Goal: Navigation & Orientation: Find specific page/section

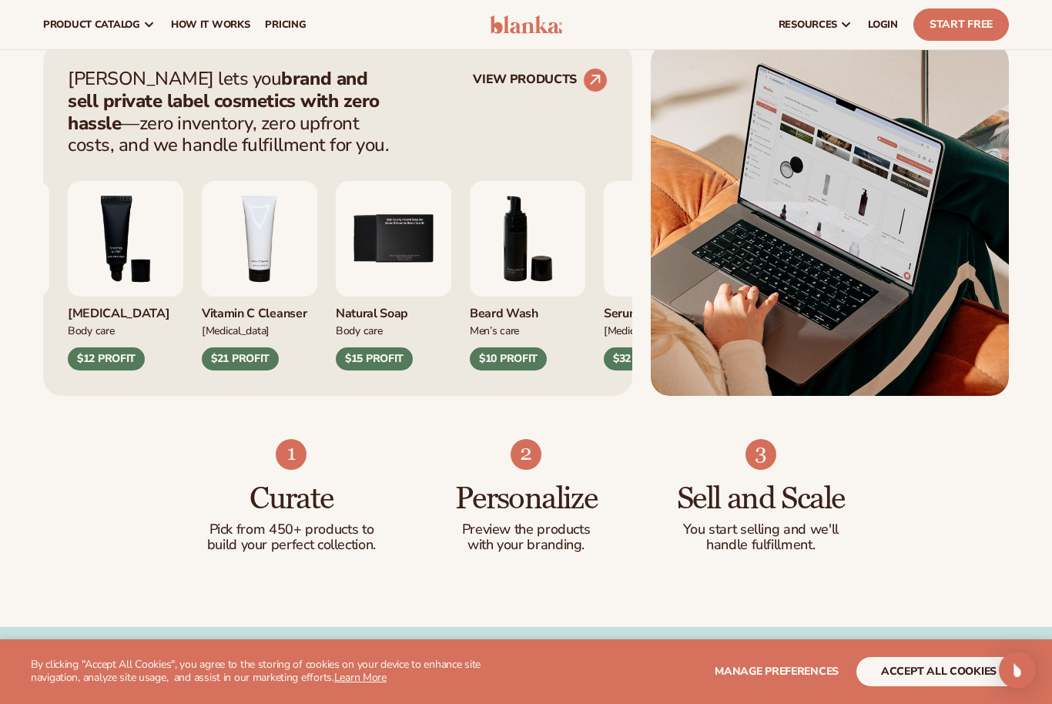
scroll to position [586, 0]
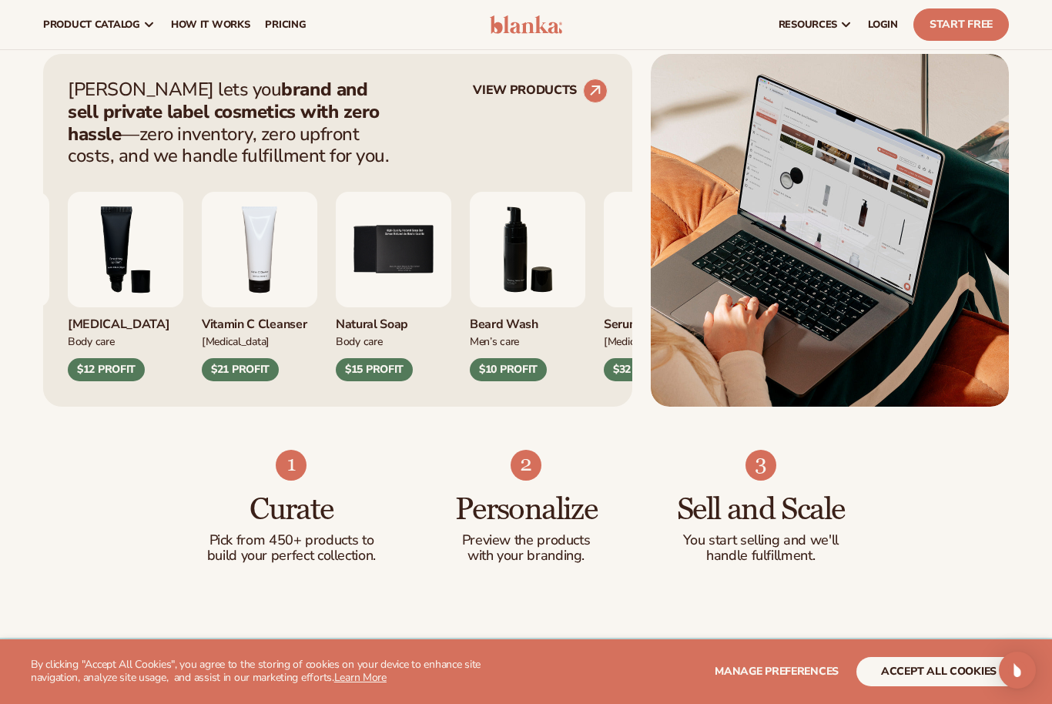
click at [311, 266] on img "4 / 9" at bounding box center [260, 250] width 116 height 116
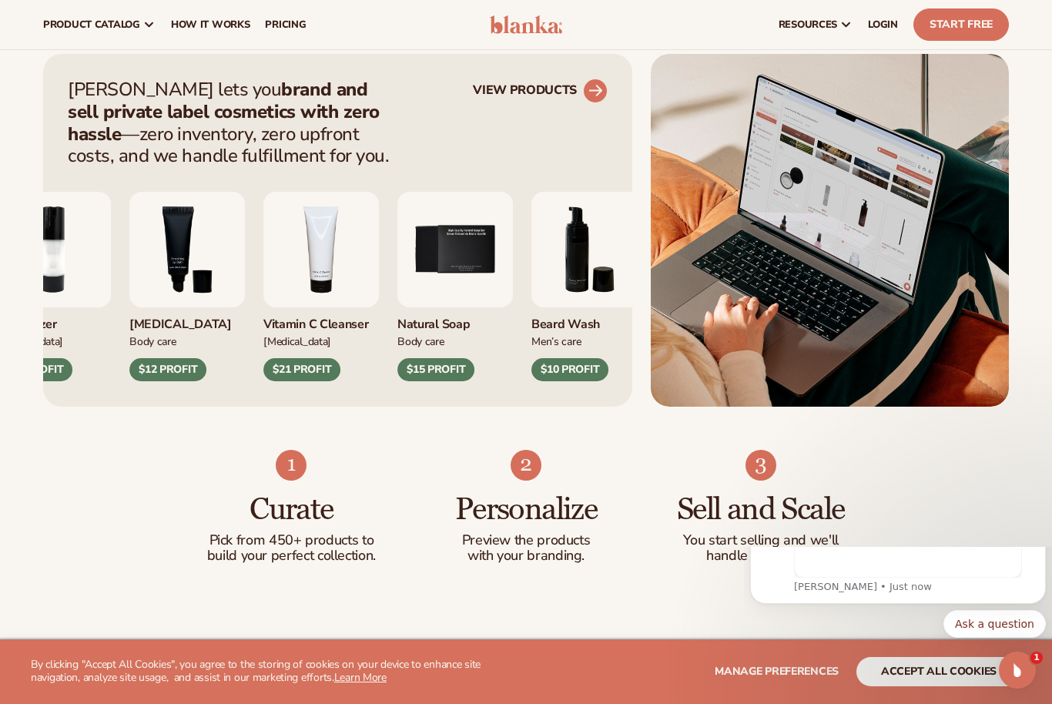
scroll to position [0, 0]
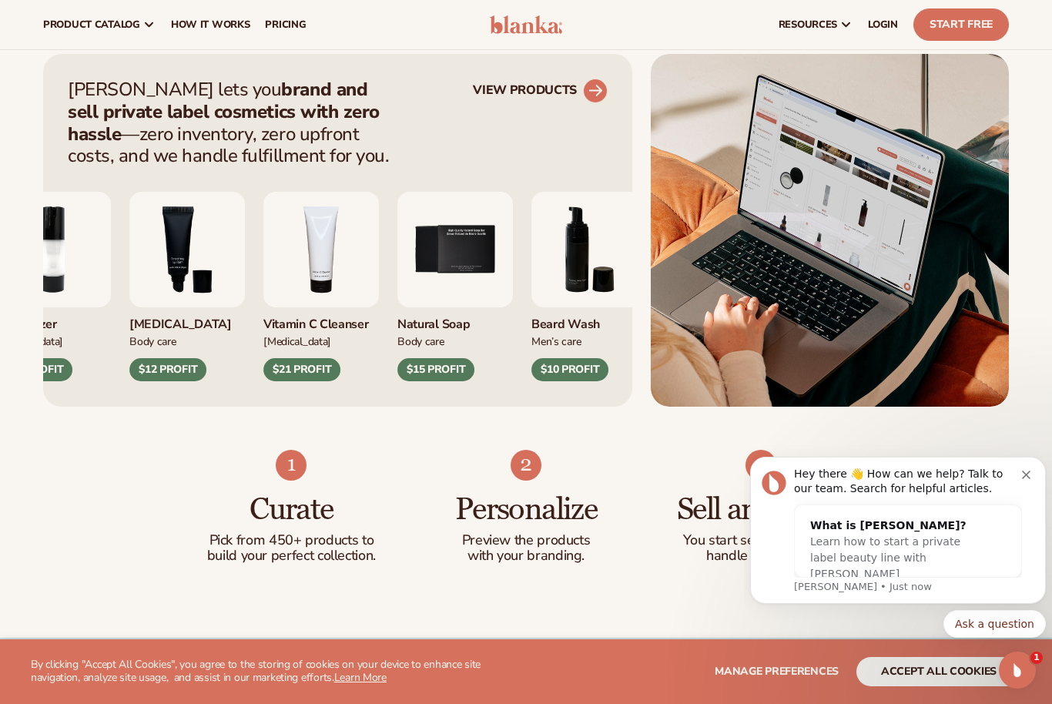
click at [551, 102] on link "VIEW PRODUCTS" at bounding box center [540, 91] width 135 height 25
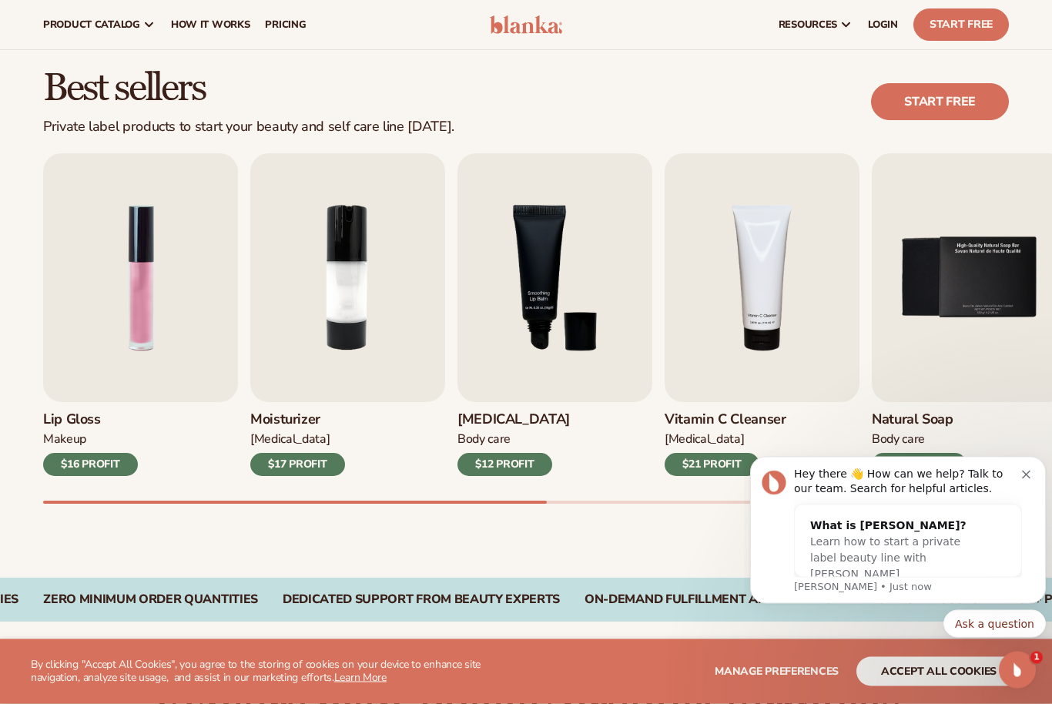
scroll to position [388, 0]
click at [85, 260] on img "1 / 9" at bounding box center [140, 277] width 195 height 249
click at [124, 308] on img "1 / 9" at bounding box center [140, 277] width 195 height 249
click at [102, 464] on div "$16 PROFIT" at bounding box center [90, 464] width 95 height 23
click at [102, 373] on img "1 / 9" at bounding box center [140, 277] width 195 height 249
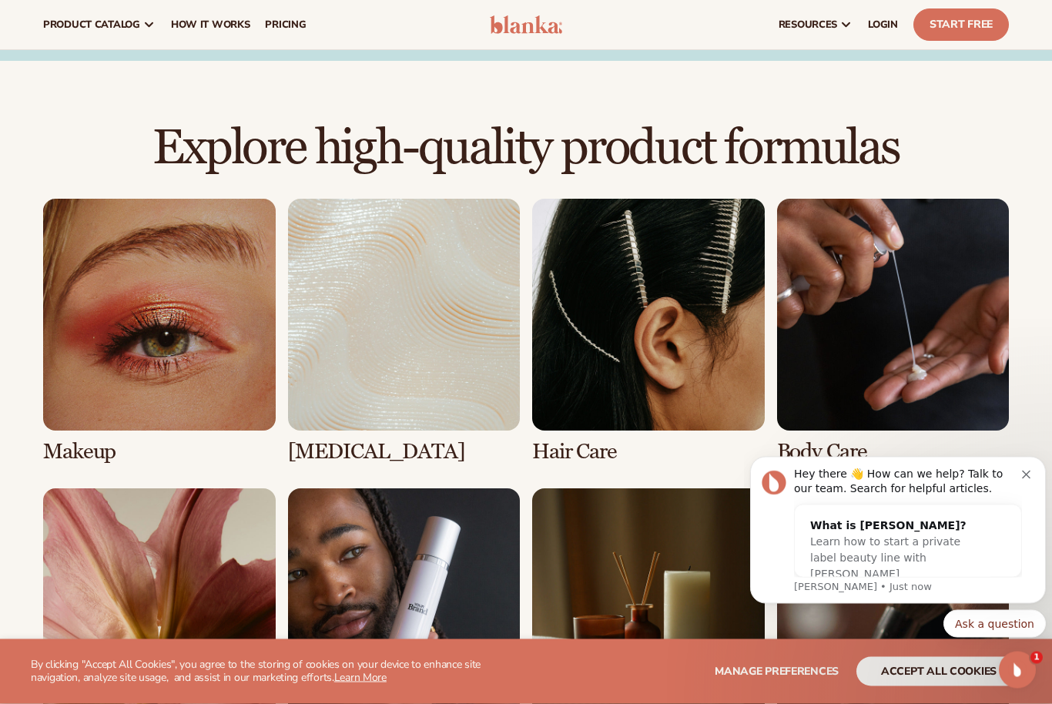
scroll to position [936, 0]
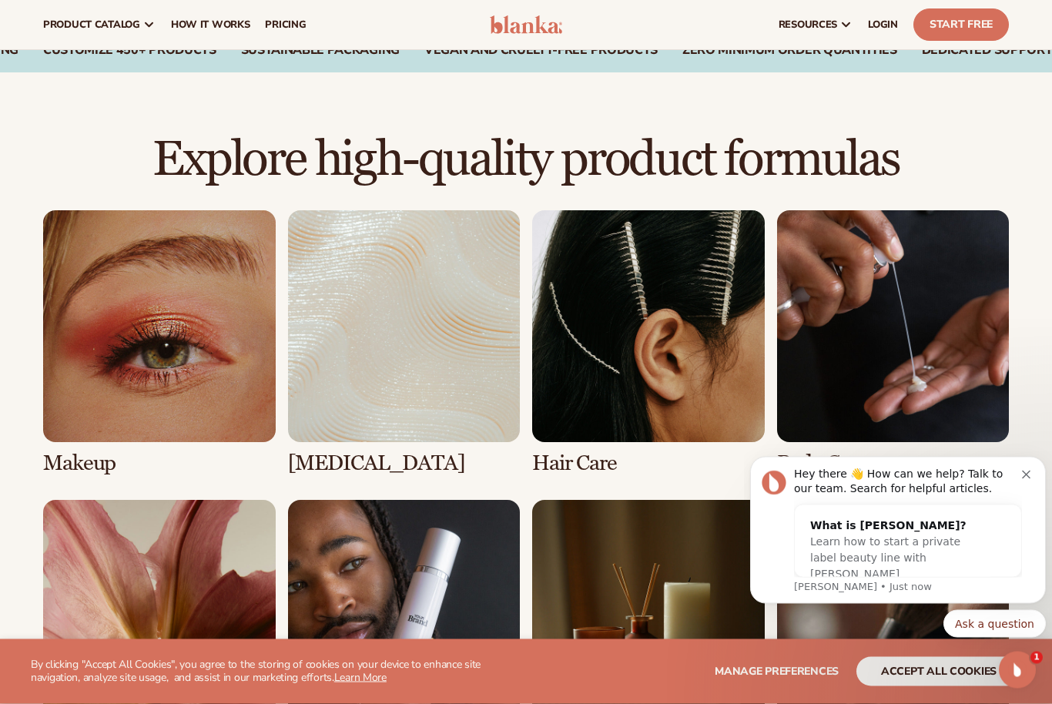
click at [136, 323] on link "1 / 8" at bounding box center [159, 343] width 233 height 265
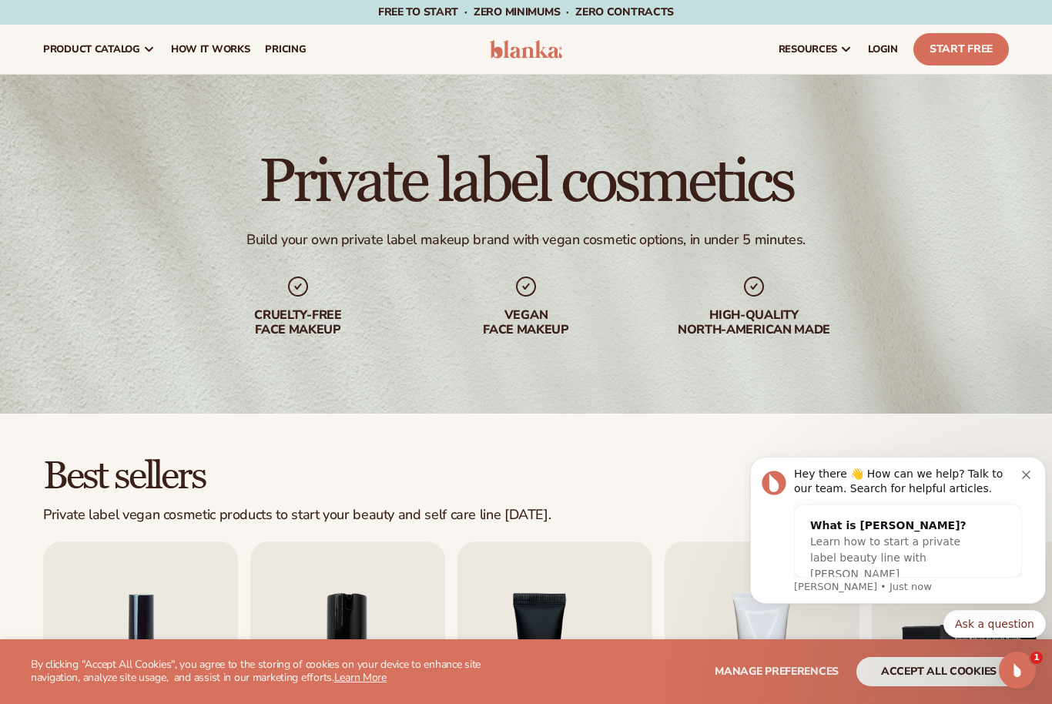
click at [55, 467] on h2 "Best sellers" at bounding box center [297, 477] width 508 height 41
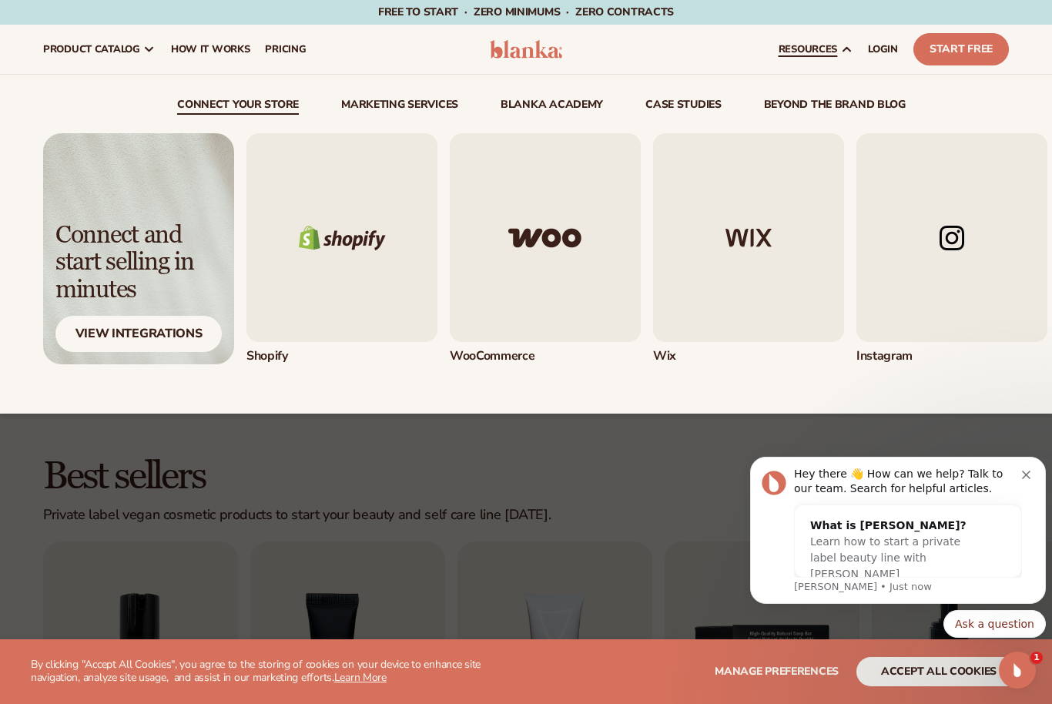
click at [328, 259] on img "1 / 5" at bounding box center [341, 237] width 191 height 209
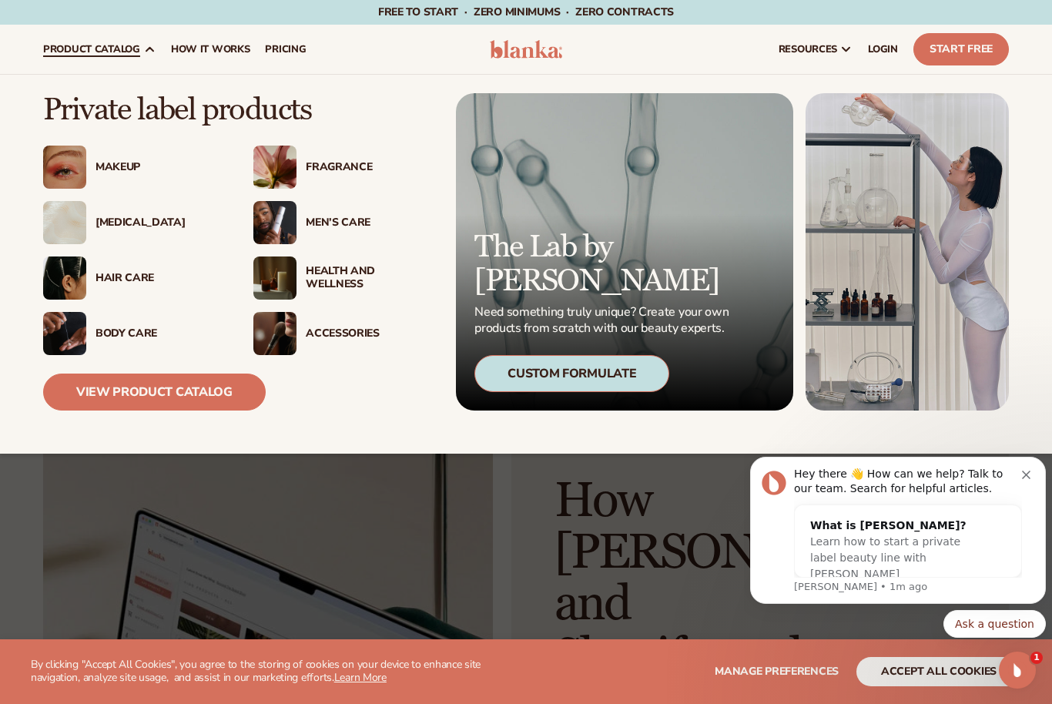
click at [96, 183] on div "Makeup" at bounding box center [132, 167] width 179 height 43
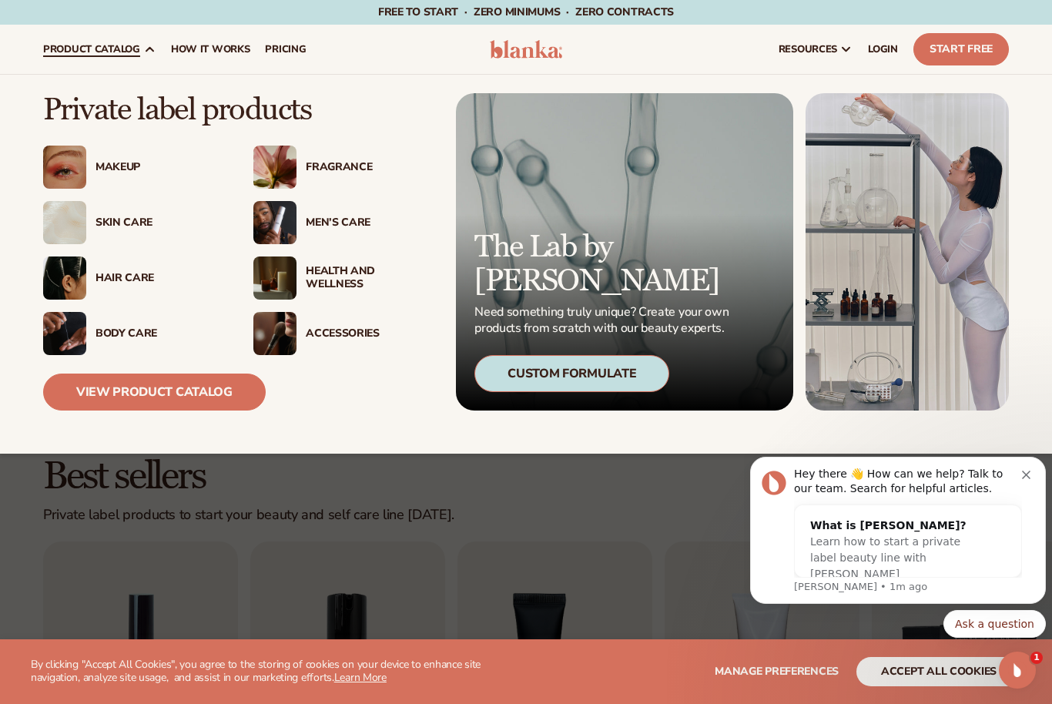
click at [284, 160] on img at bounding box center [274, 167] width 43 height 43
click at [297, 157] on img at bounding box center [274, 167] width 43 height 43
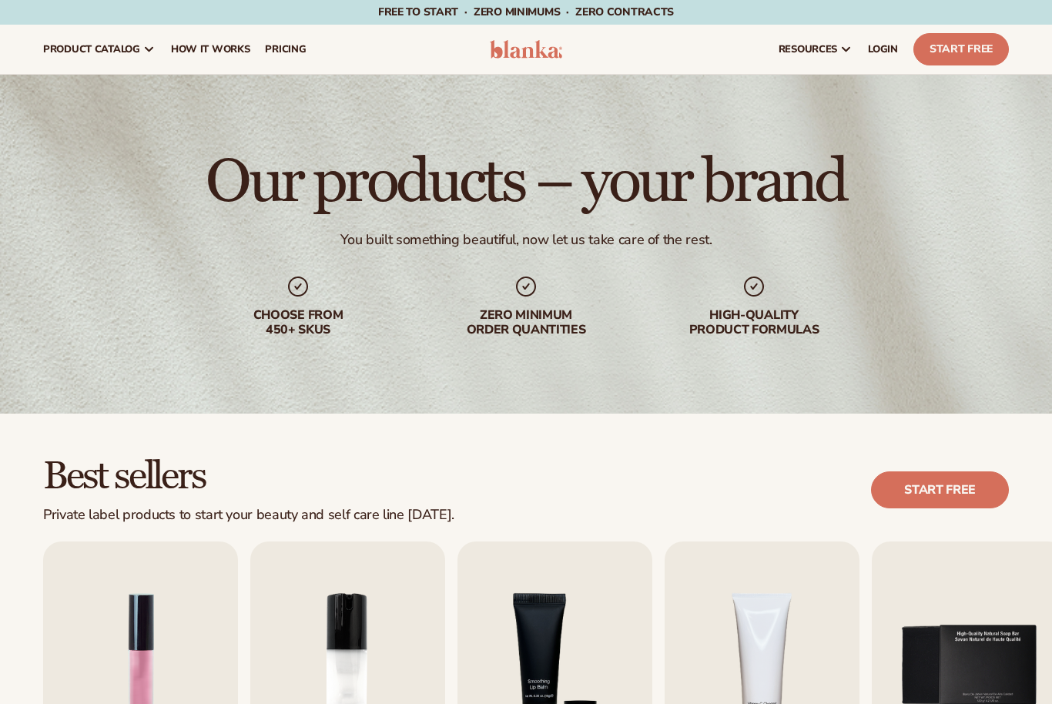
click at [270, 170] on h1 "Our products – your brand" at bounding box center [526, 182] width 640 height 62
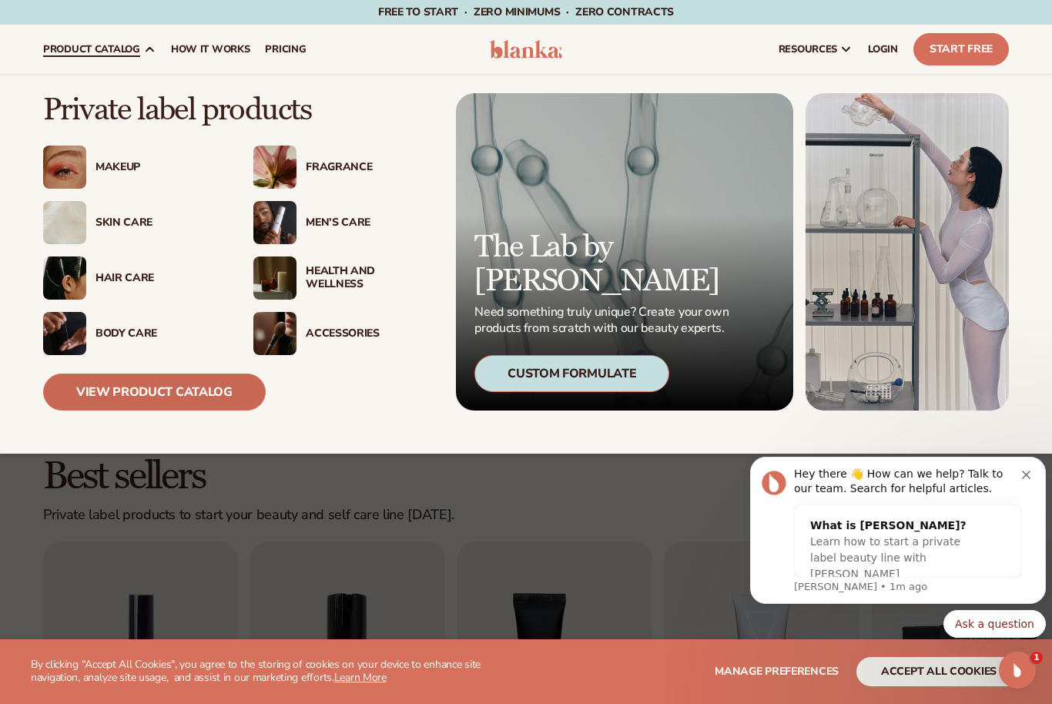
click at [164, 400] on link "View Product Catalog" at bounding box center [154, 392] width 223 height 37
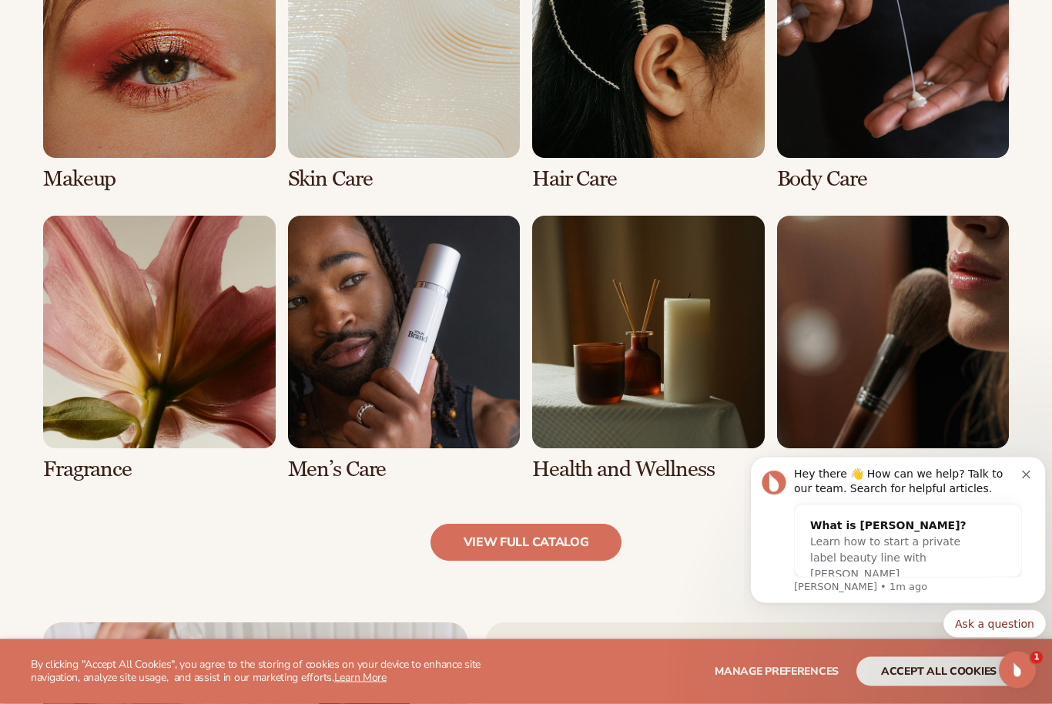
scroll to position [1222, 0]
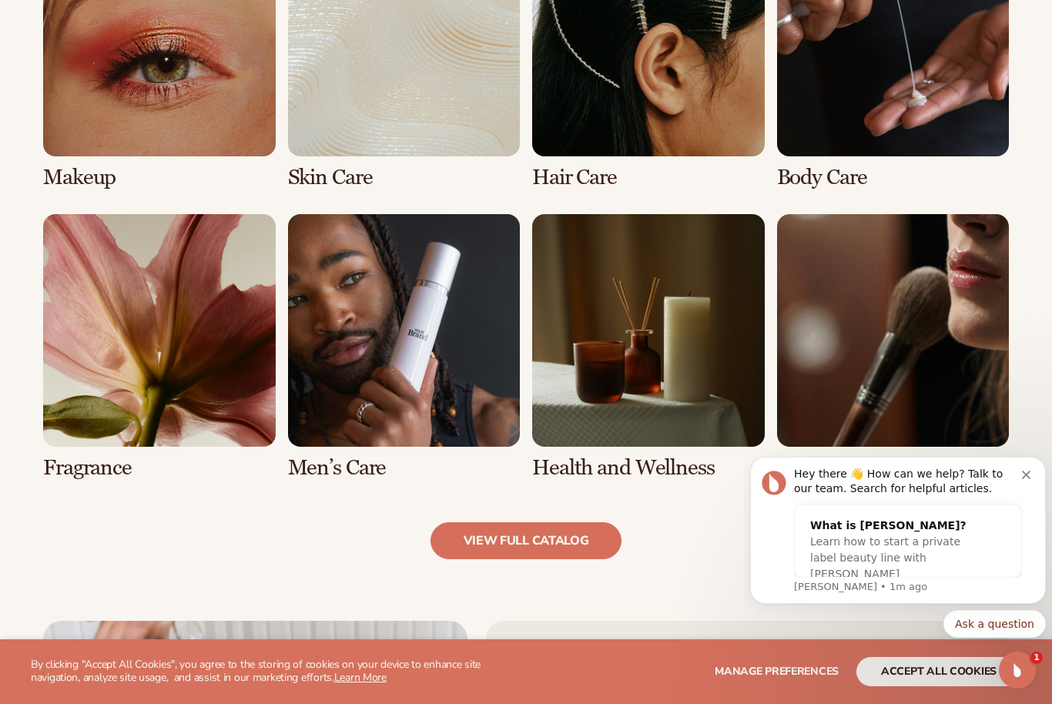
click at [160, 353] on link "5 / 8" at bounding box center [159, 346] width 233 height 265
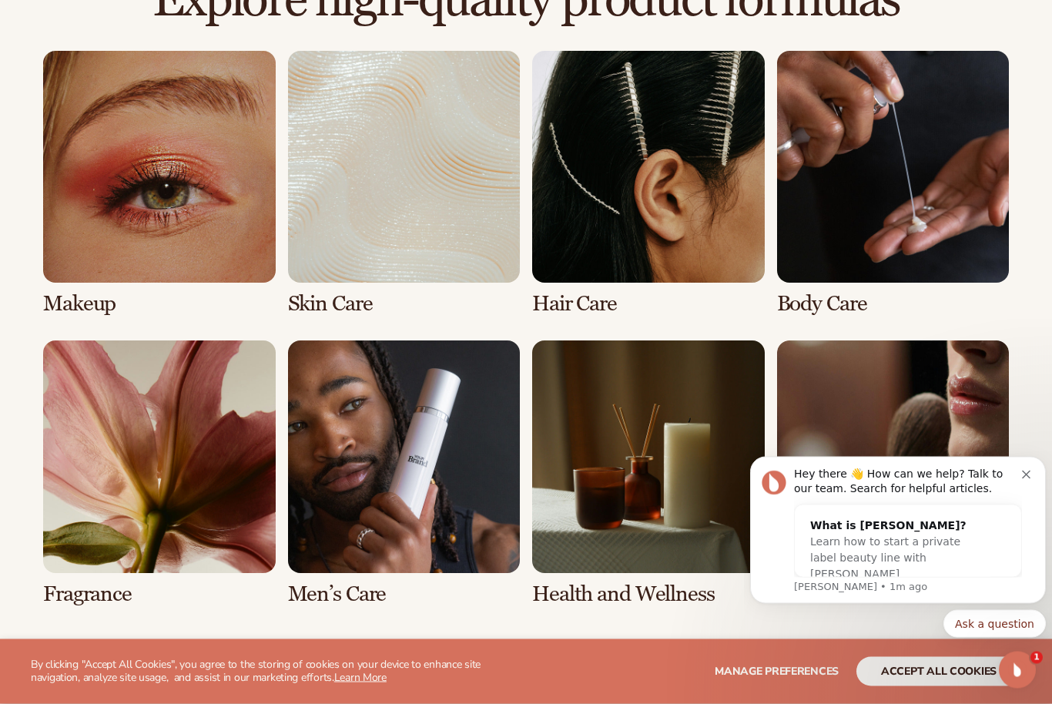
scroll to position [1097, 0]
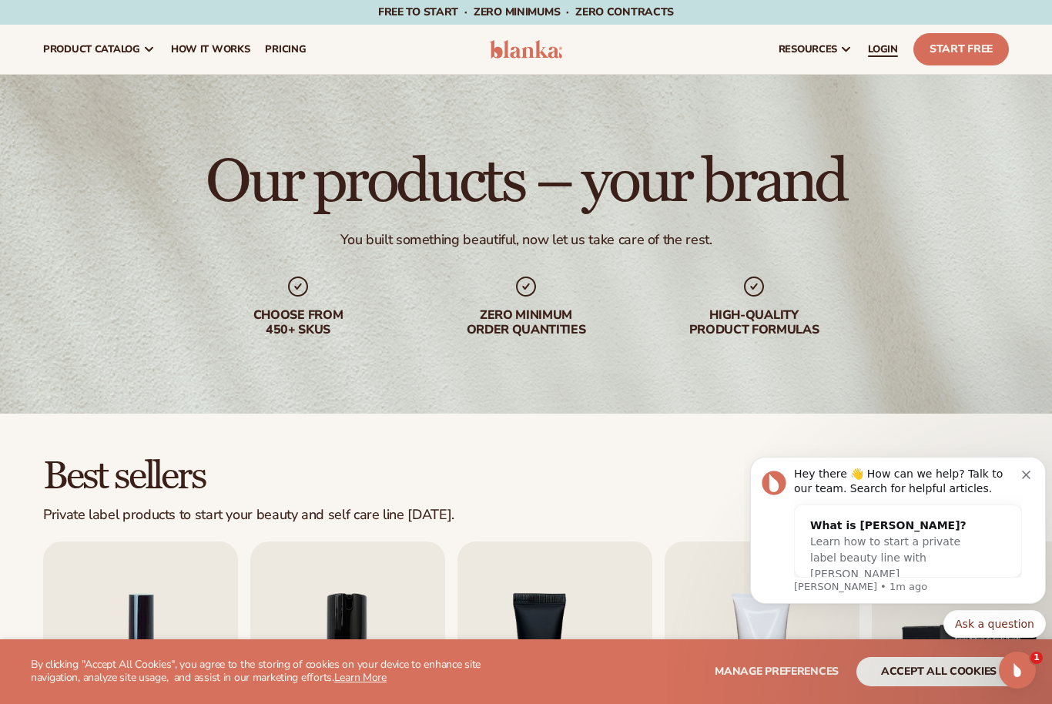
click at [886, 39] on link "LOGIN" at bounding box center [882, 49] width 45 height 49
